Goal: Task Accomplishment & Management: Use online tool/utility

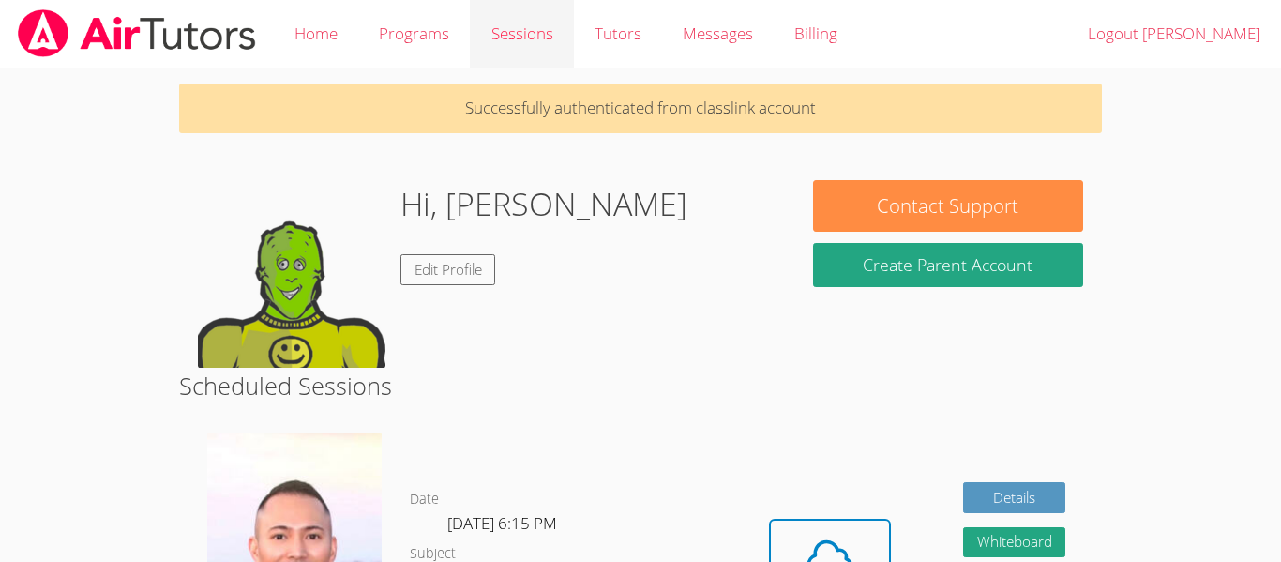
click at [522, 36] on link "Sessions" at bounding box center [521, 34] width 103 height 68
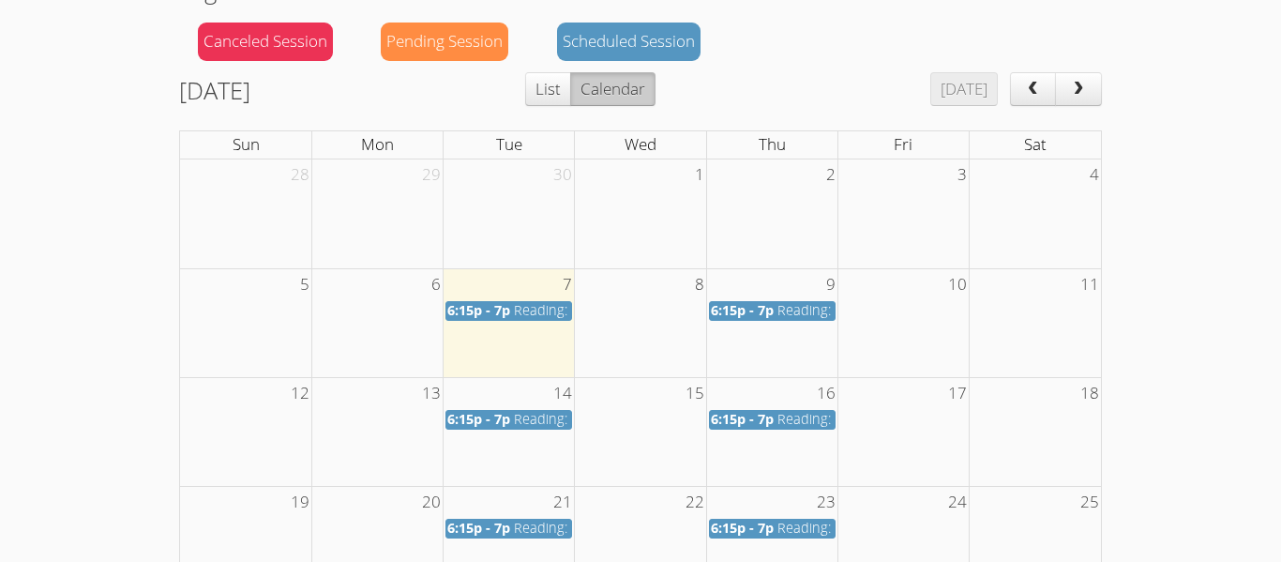
scroll to position [225, 0]
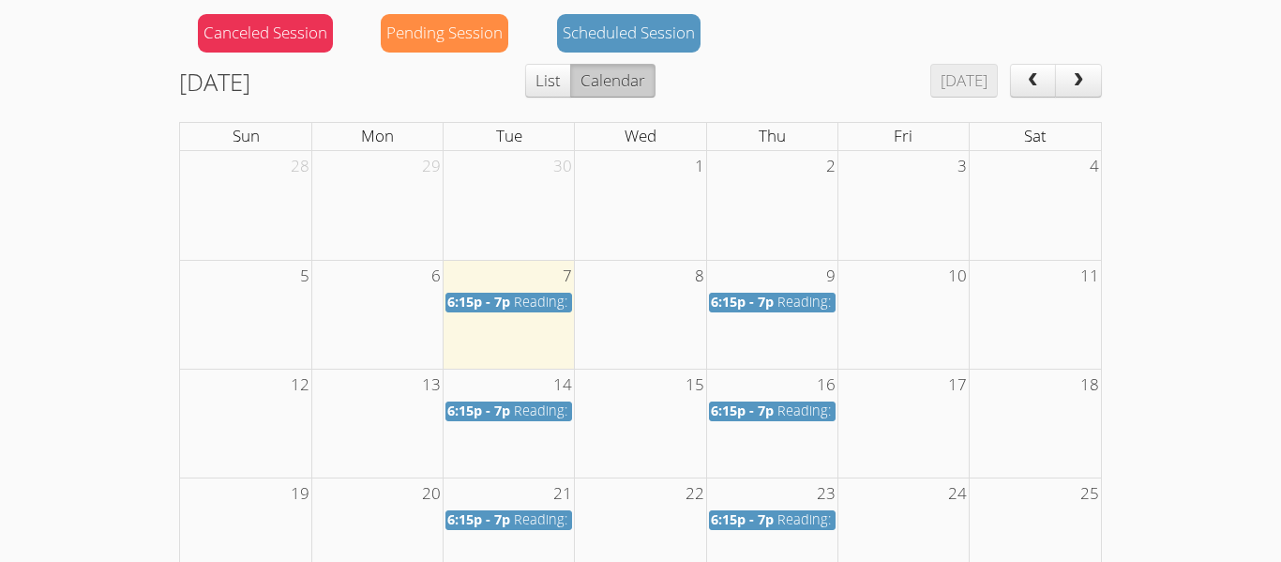
click at [546, 165] on td "30" at bounding box center [508, 166] width 131 height 31
click at [539, 341] on td at bounding box center [508, 314] width 131 height 109
click at [812, 359] on td at bounding box center [771, 314] width 131 height 109
click at [807, 157] on td "2" at bounding box center [771, 166] width 131 height 31
click at [768, 333] on td at bounding box center [771, 314] width 131 height 109
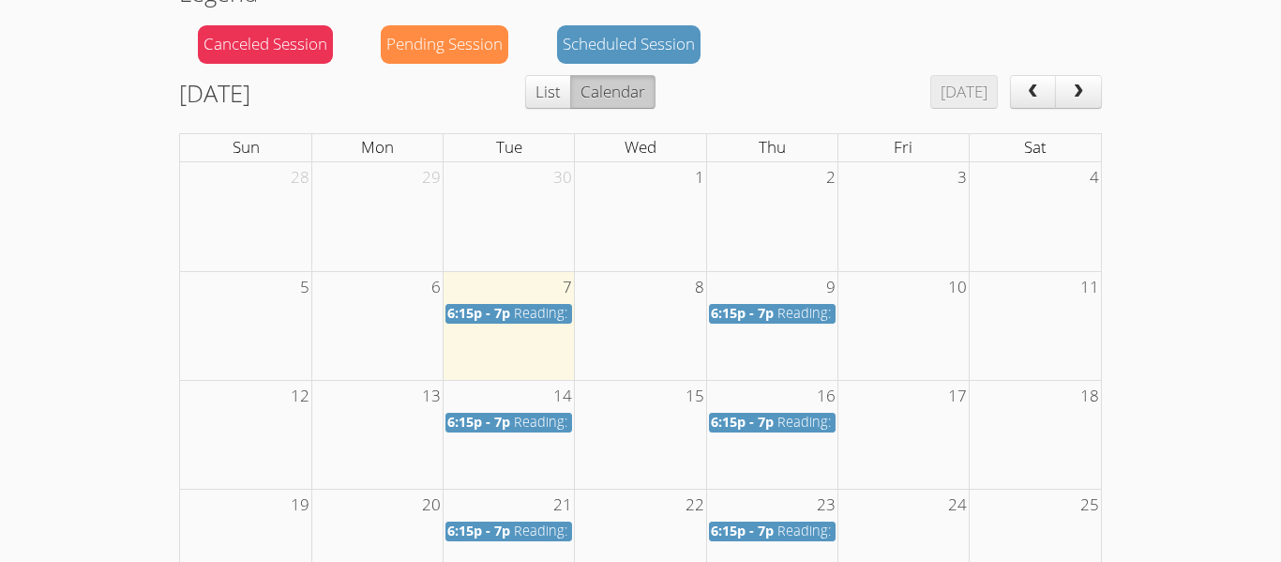
scroll to position [212, 0]
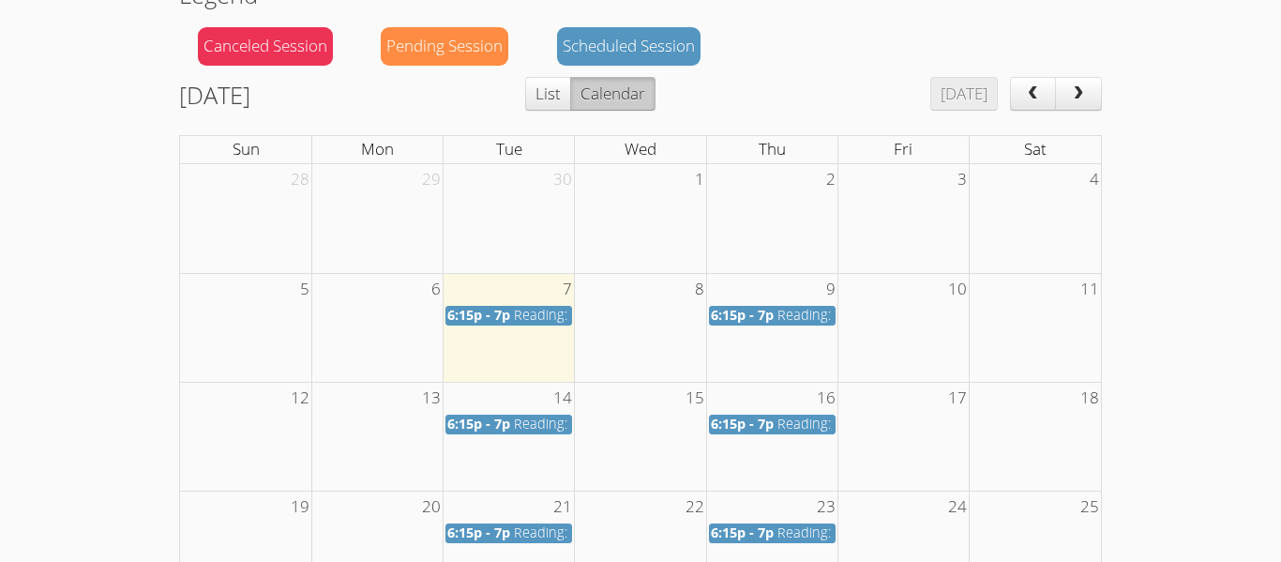
click at [523, 320] on span "Reading: 3rd Grade" at bounding box center [574, 315] width 121 height 18
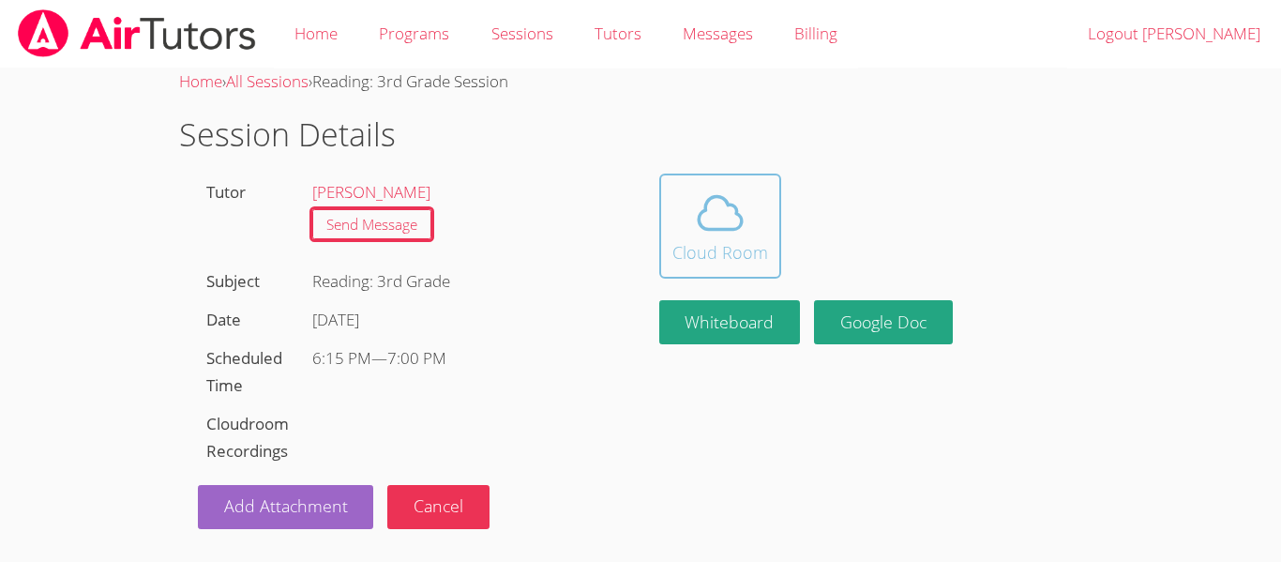
click at [739, 233] on icon at bounding box center [720, 213] width 53 height 53
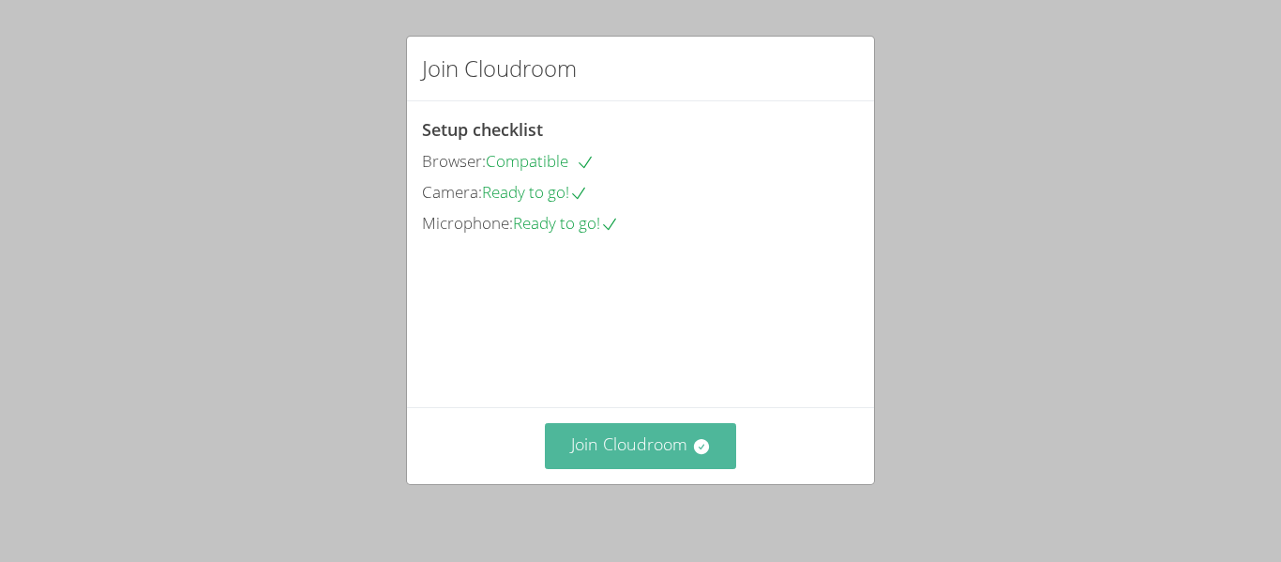
click at [635, 452] on button "Join Cloudroom" at bounding box center [641, 446] width 192 height 46
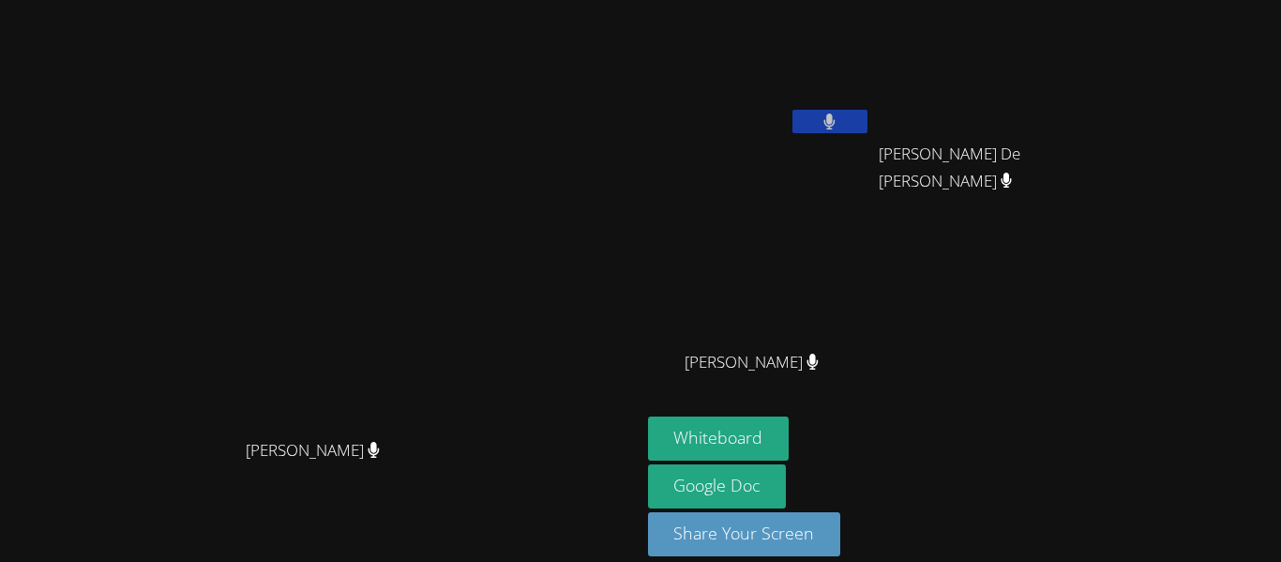
click at [1092, 324] on div "Nadia Younes Jimena De Leon Gonzalez Jimena De Leon Gonzalez Mercy Gutierrez Fi…" at bounding box center [875, 212] width 454 height 409
click at [789, 444] on button "Whiteboard" at bounding box center [719, 438] width 142 height 44
click at [841, 541] on button "Share Your Screen" at bounding box center [744, 534] width 193 height 44
